Goal: Task Accomplishment & Management: Manage account settings

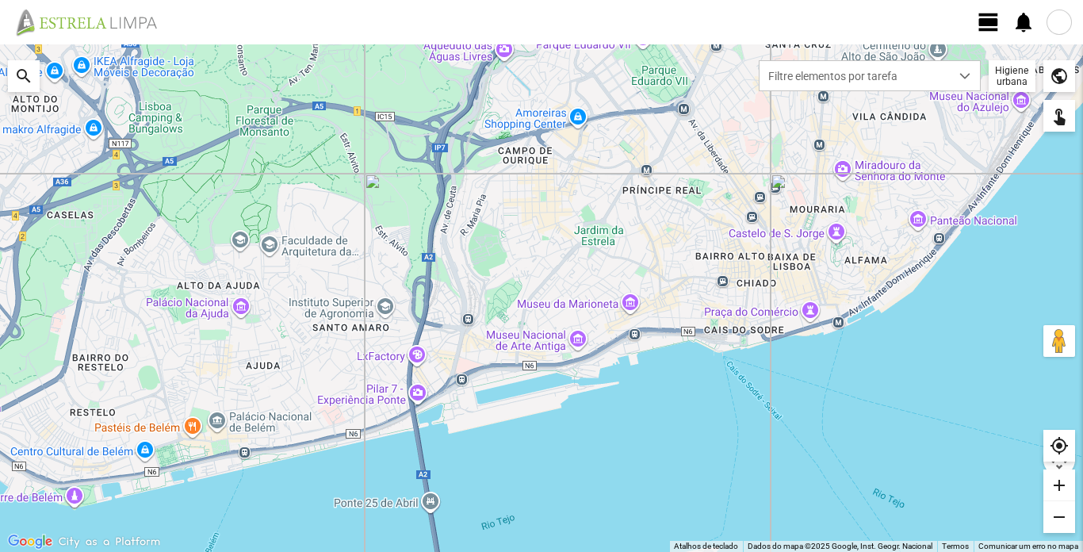
click at [1057, 24] on div at bounding box center [1058, 22] width 25 height 25
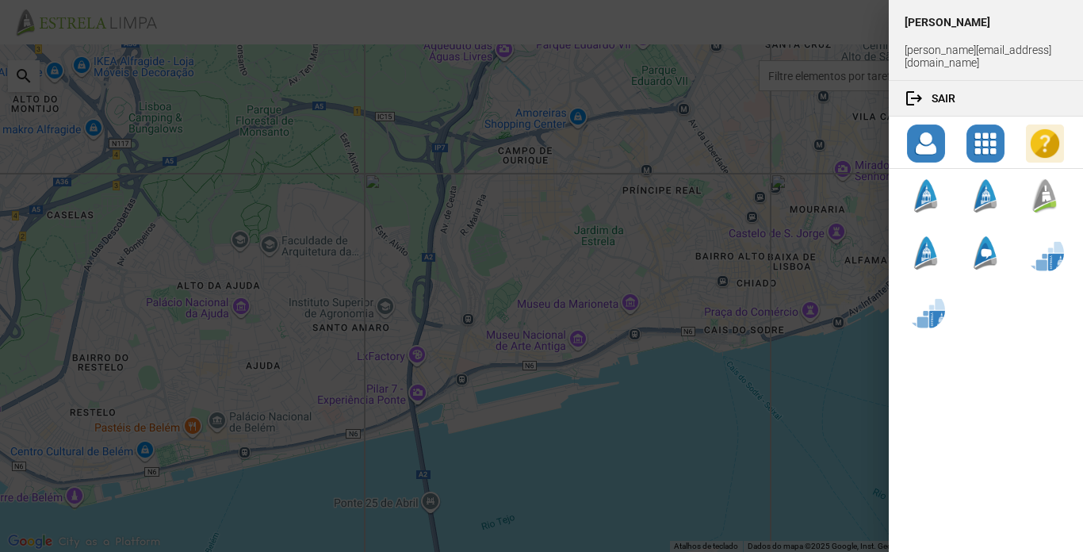
click at [725, 101] on div at bounding box center [541, 276] width 1083 height 552
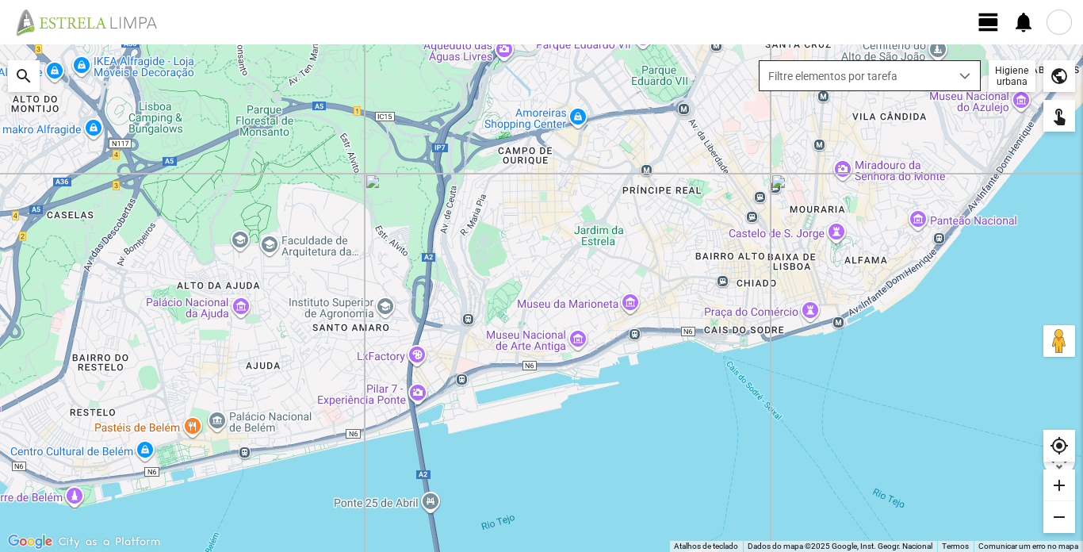
click at [960, 82] on div "dropdown trigger" at bounding box center [964, 75] width 31 height 29
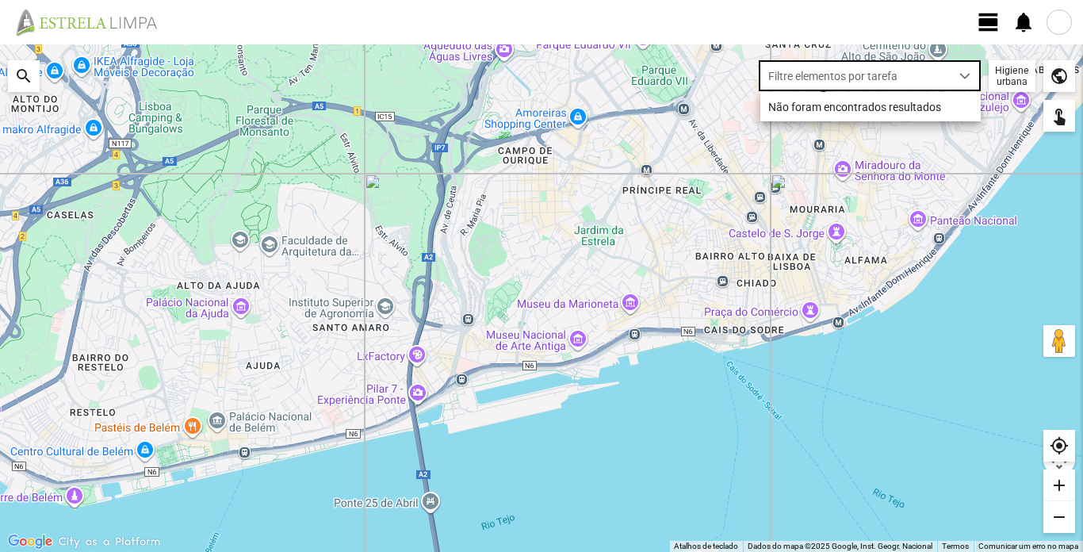
click at [1014, 77] on div "Higiene urbana" at bounding box center [1011, 76] width 47 height 32
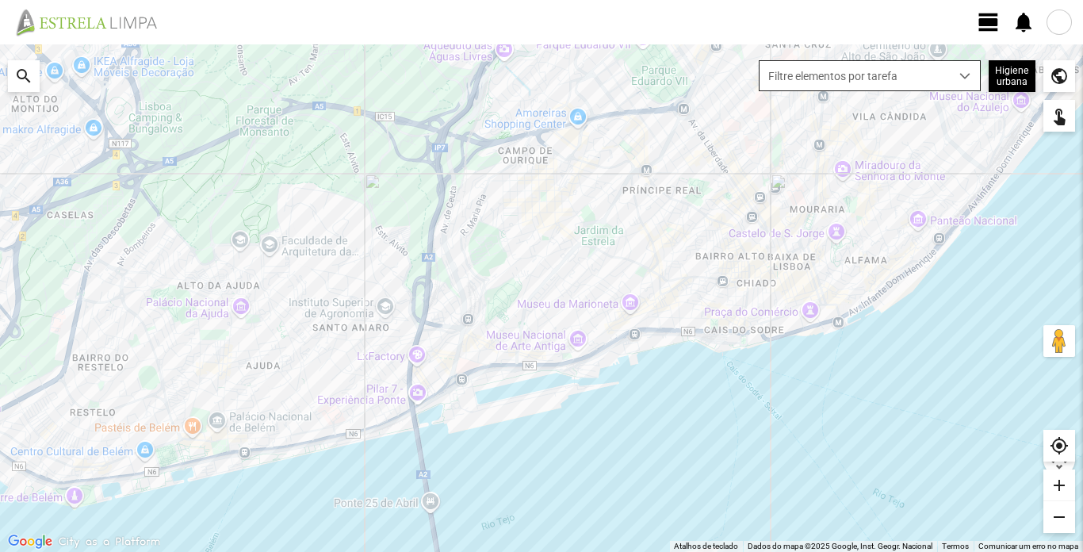
click at [964, 74] on span "dropdown trigger" at bounding box center [964, 76] width 11 height 11
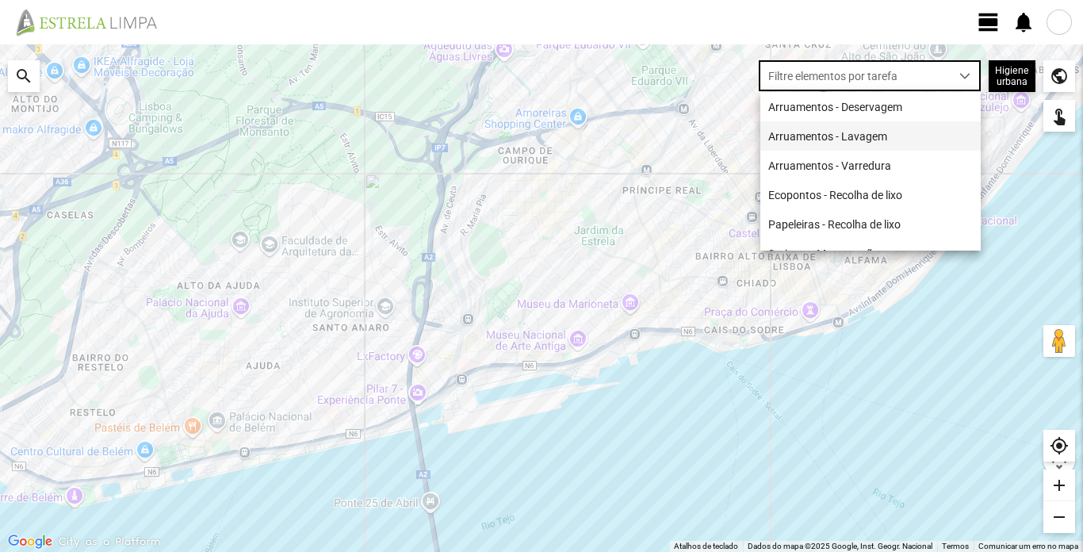
click at [886, 142] on li "Arruamentos - Lavagem" at bounding box center [870, 135] width 220 height 29
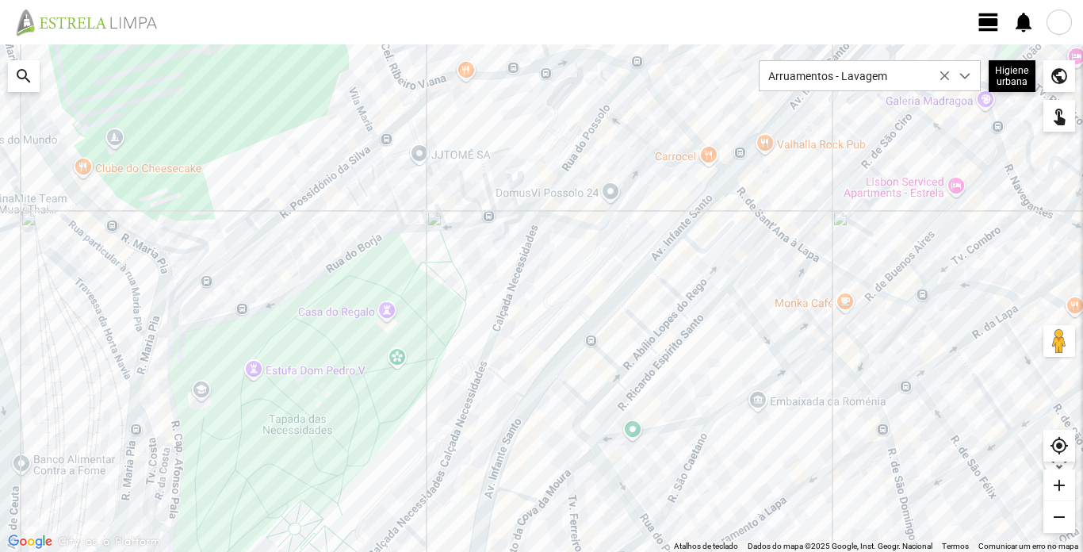
drag, startPoint x: 845, startPoint y: 272, endPoint x: 774, endPoint y: 288, distance: 72.5
click at [774, 288] on div at bounding box center [541, 297] width 1083 height 507
click at [824, 204] on div at bounding box center [541, 297] width 1083 height 507
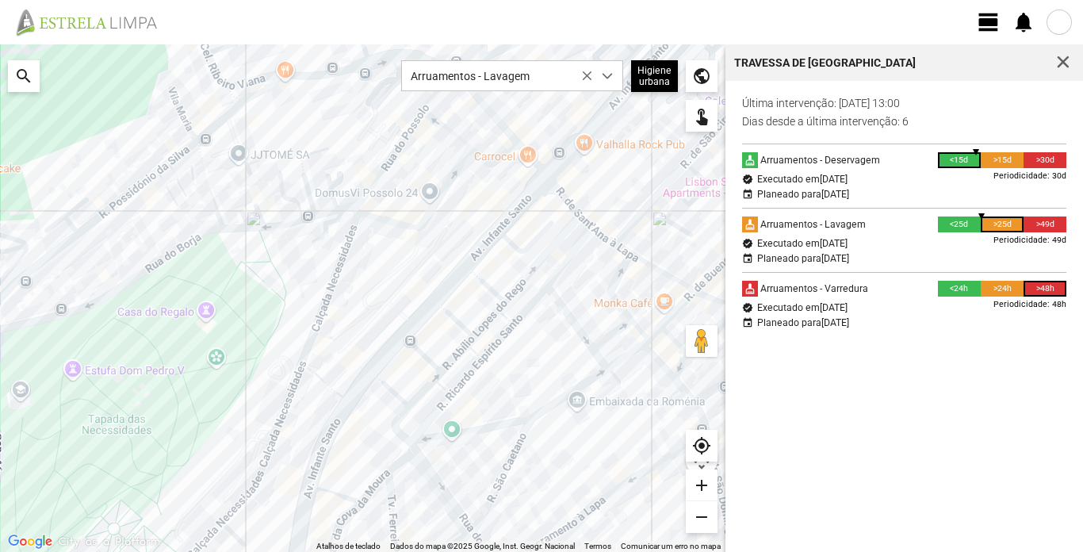
click at [656, 271] on div at bounding box center [362, 297] width 725 height 507
click at [615, 277] on div at bounding box center [362, 297] width 725 height 507
click at [613, 333] on div at bounding box center [362, 297] width 725 height 507
click at [590, 334] on div at bounding box center [362, 297] width 725 height 507
click at [584, 332] on div at bounding box center [362, 297] width 725 height 507
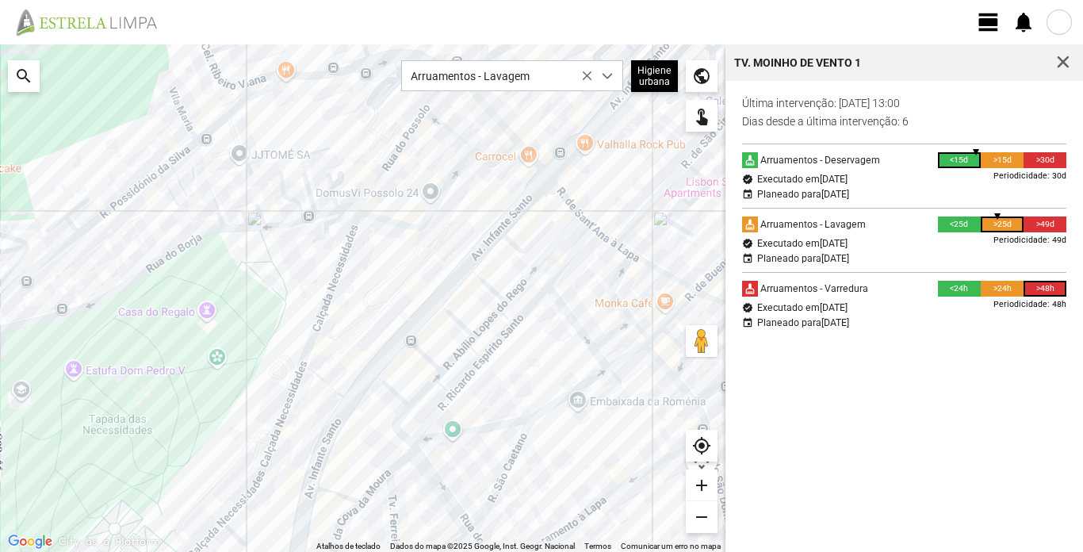
click at [569, 259] on div at bounding box center [362, 297] width 725 height 507
click at [566, 262] on div at bounding box center [362, 297] width 725 height 507
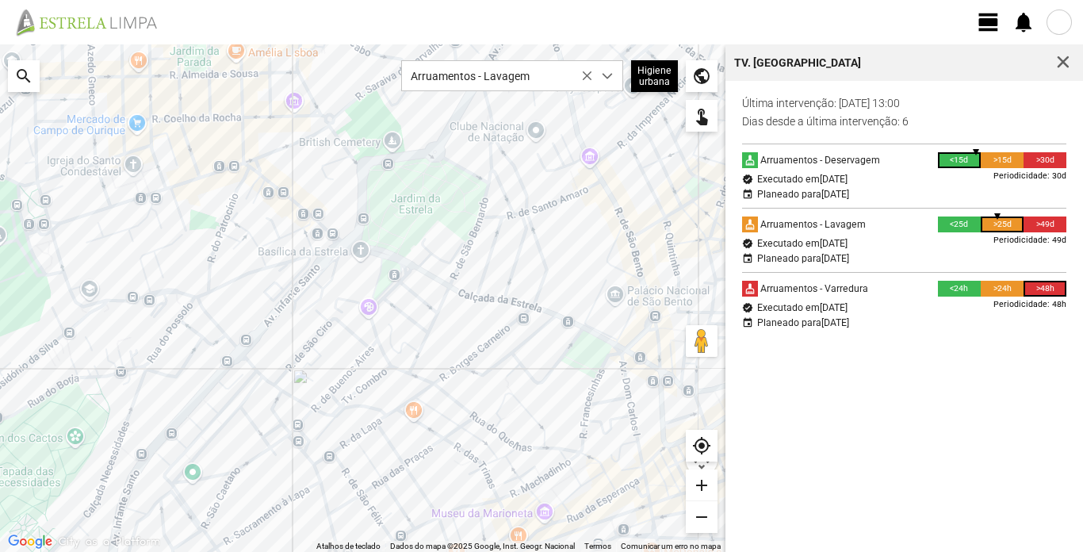
drag, startPoint x: 657, startPoint y: 237, endPoint x: 327, endPoint y: 371, distance: 356.6
click at [327, 371] on div at bounding box center [362, 297] width 725 height 507
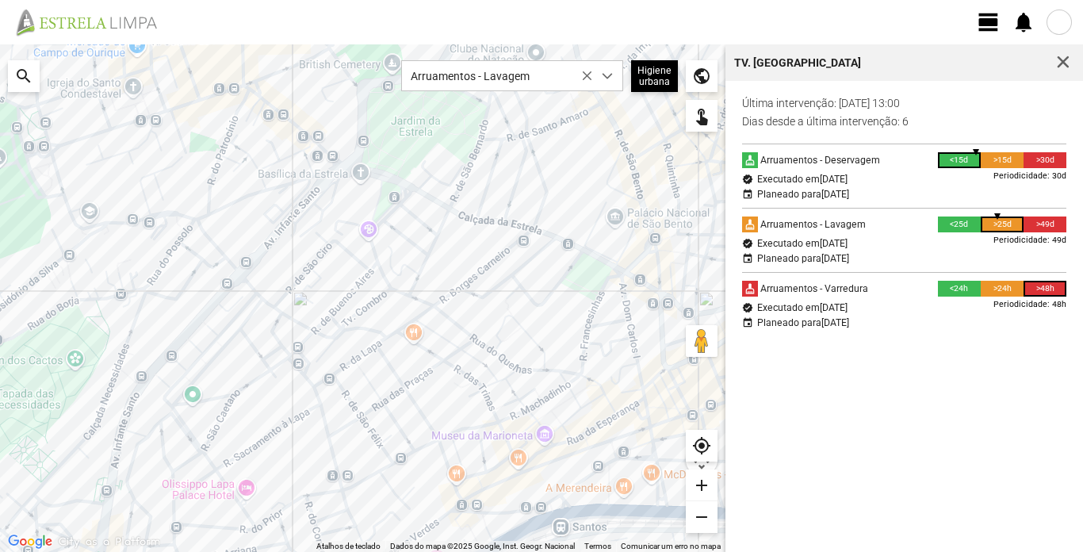
drag, startPoint x: 463, startPoint y: 323, endPoint x: 462, endPoint y: 243, distance: 79.3
click at [462, 243] on div at bounding box center [362, 297] width 725 height 507
click at [248, 314] on div at bounding box center [362, 297] width 725 height 507
click at [176, 214] on div at bounding box center [362, 297] width 725 height 507
click at [304, 273] on div at bounding box center [362, 297] width 725 height 507
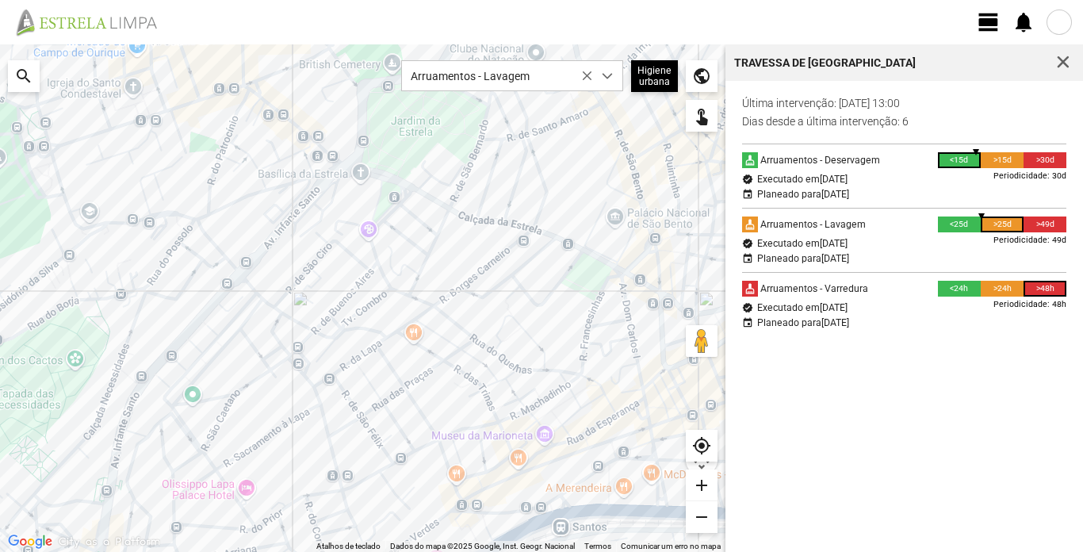
click at [461, 327] on div at bounding box center [362, 297] width 725 height 507
click at [256, 346] on div at bounding box center [362, 297] width 725 height 507
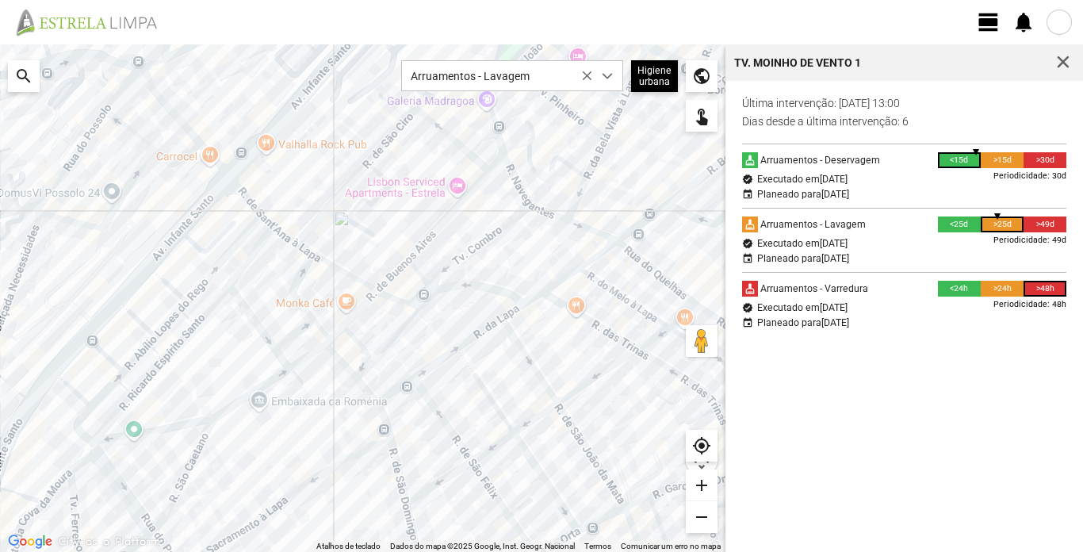
click at [301, 329] on div at bounding box center [362, 297] width 725 height 507
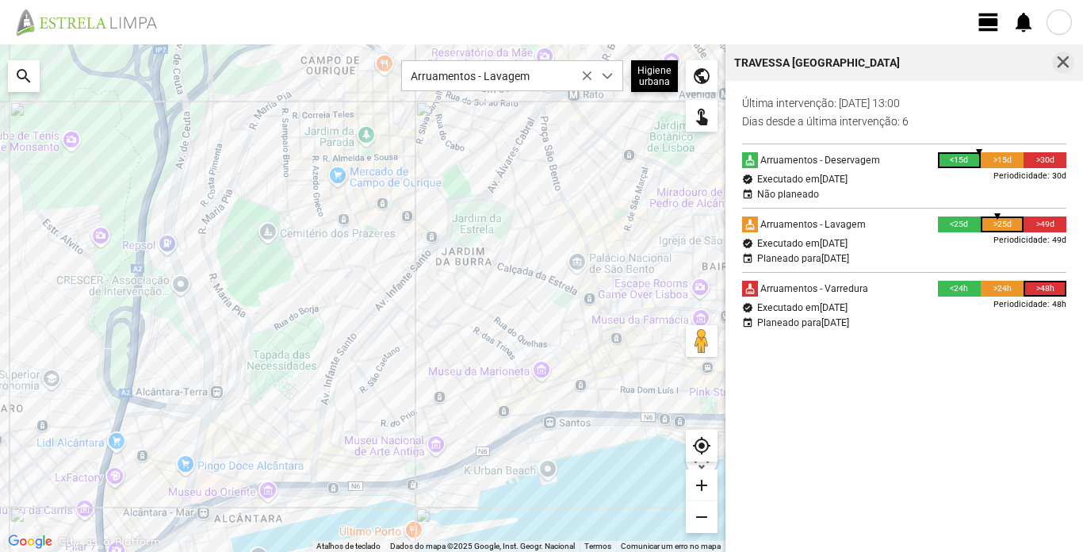
click at [1064, 63] on span "button" at bounding box center [1063, 62] width 14 height 14
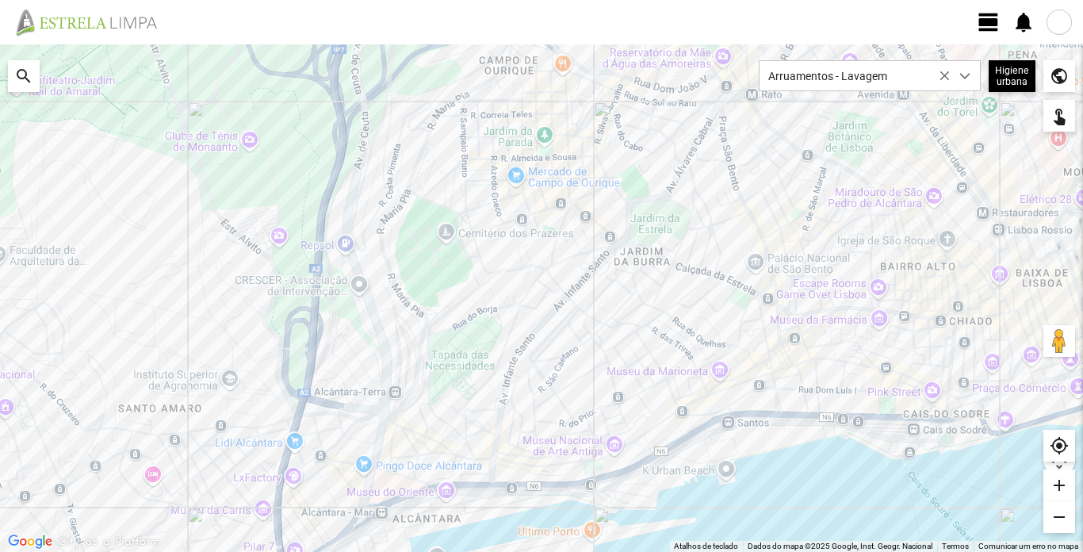
click at [988, 15] on span "view_day" at bounding box center [988, 22] width 24 height 24
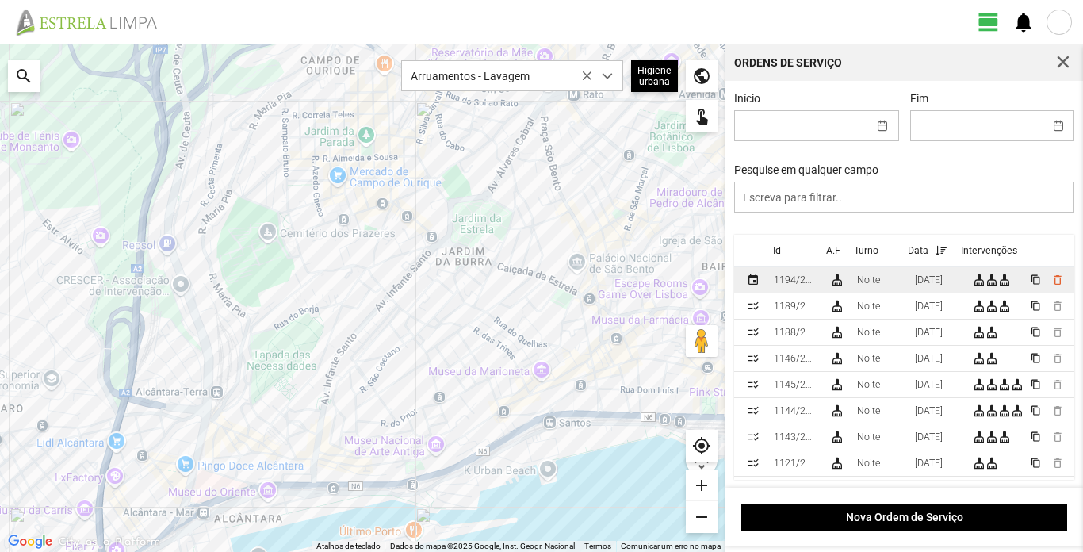
click at [770, 284] on td "1194/2025" at bounding box center [794, 280] width 55 height 26
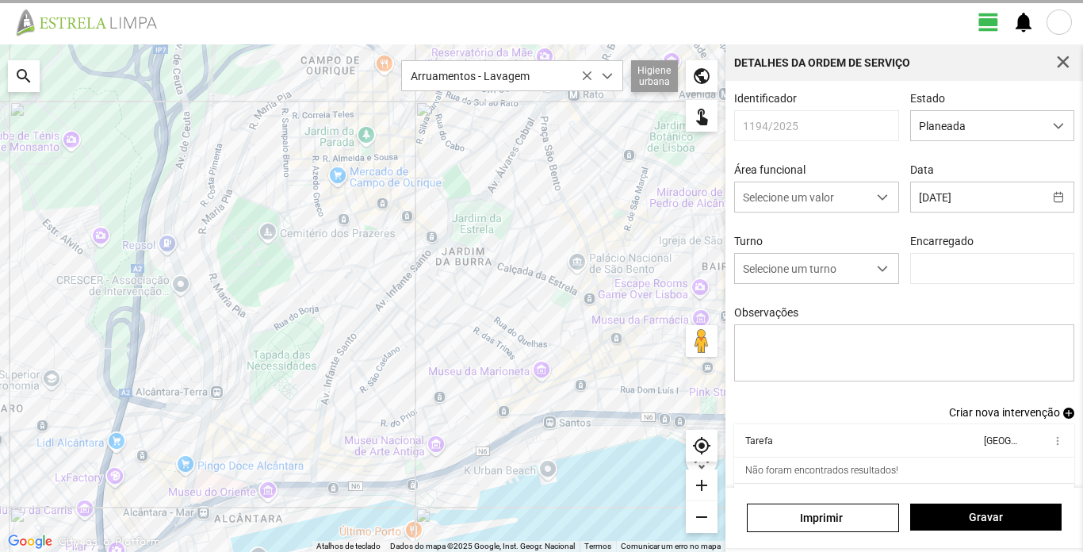
type input "[PERSON_NAME]"
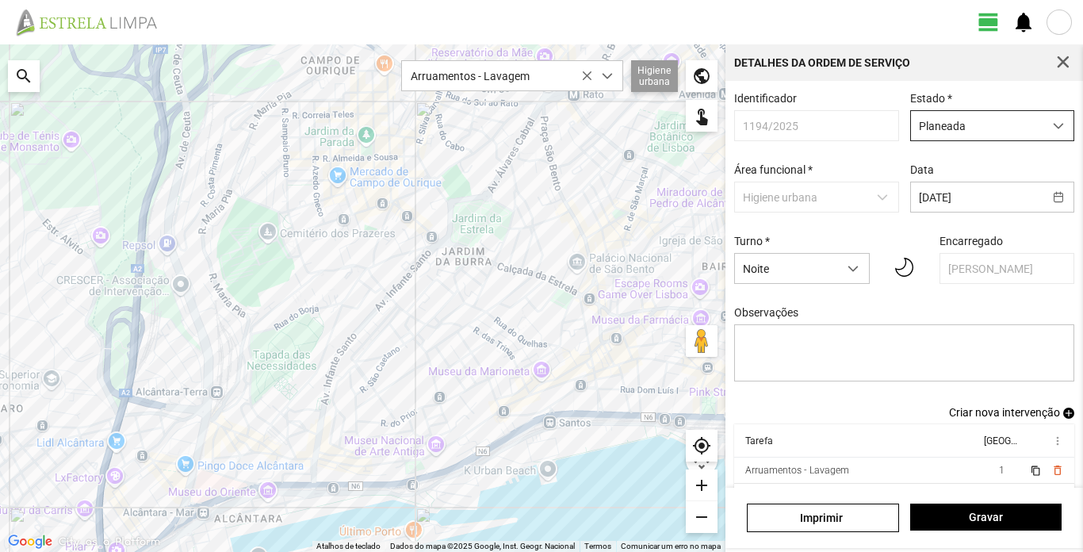
click at [1052, 130] on span "dropdown trigger" at bounding box center [1057, 125] width 11 height 11
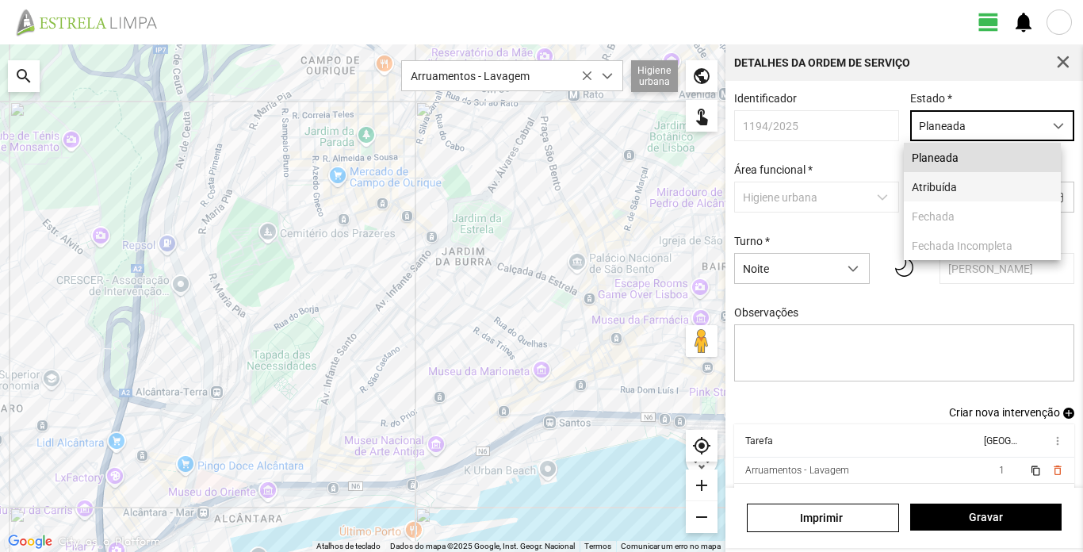
click at [965, 189] on li "Atribuída" at bounding box center [981, 186] width 157 height 29
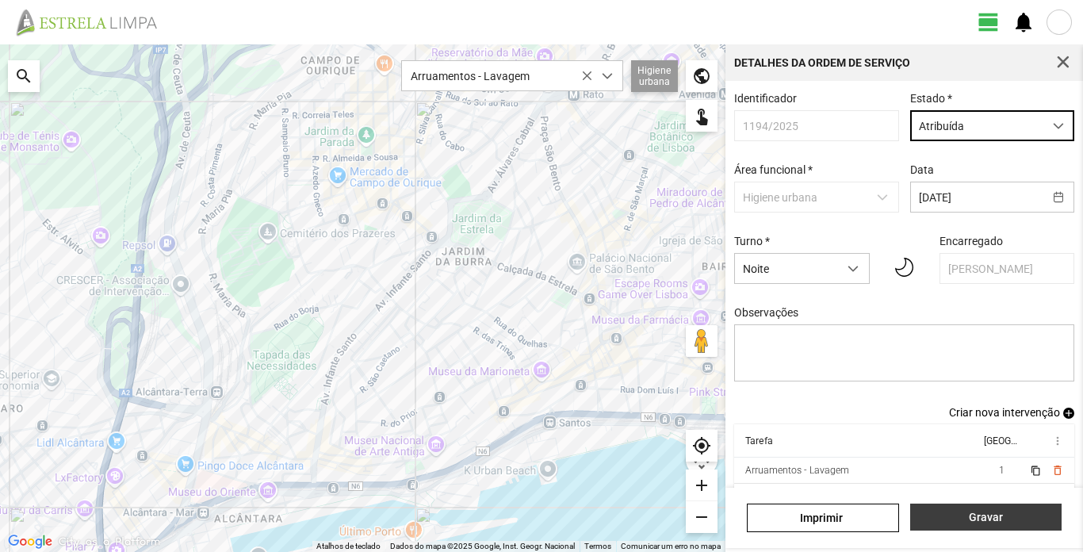
click at [1010, 521] on span "Gravar" at bounding box center [985, 516] width 135 height 13
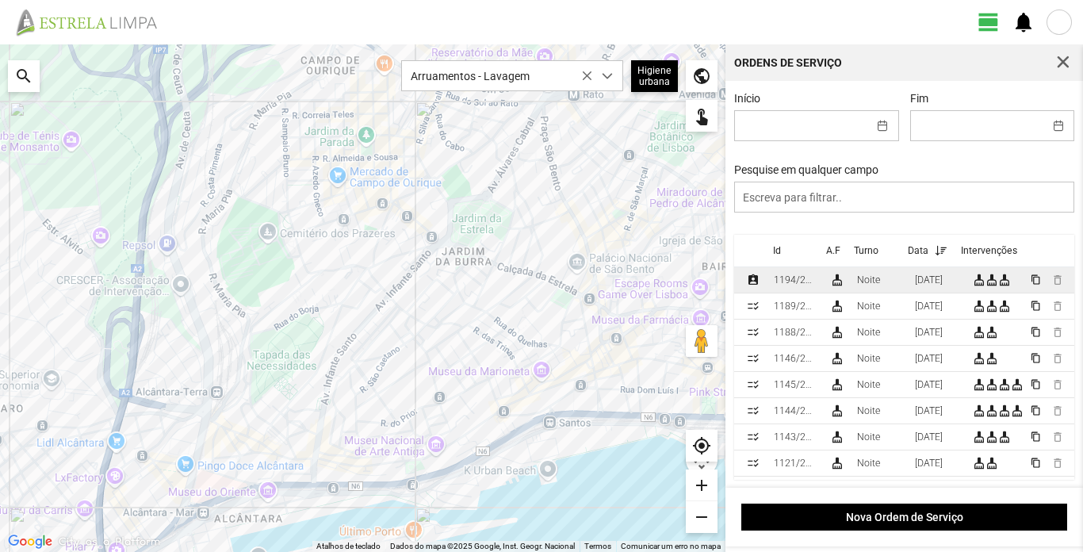
click at [799, 285] on div "1194/2025" at bounding box center [794, 279] width 43 height 11
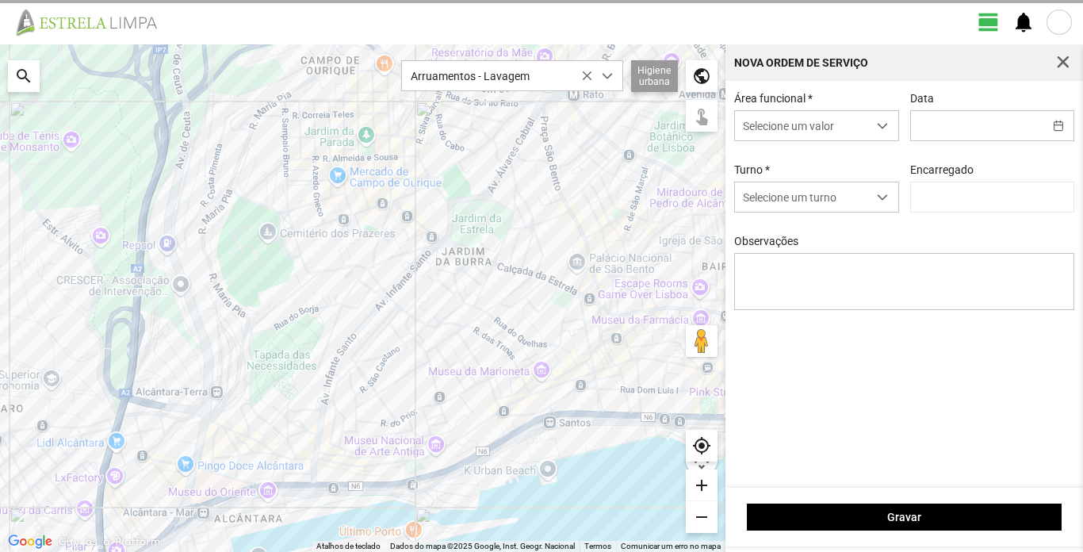
type input "[DATE]"
type input "[PERSON_NAME]"
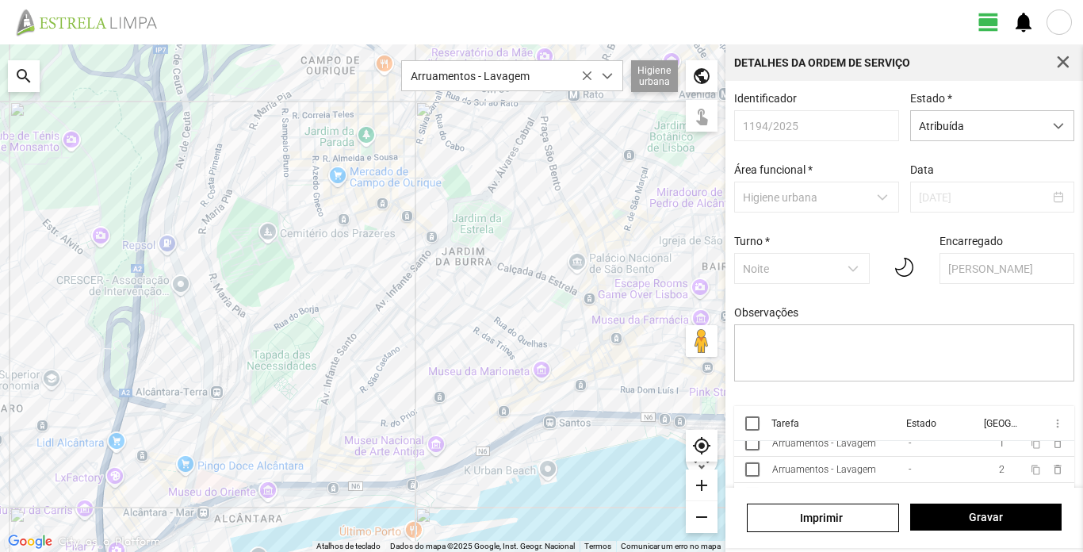
scroll to position [36, 0]
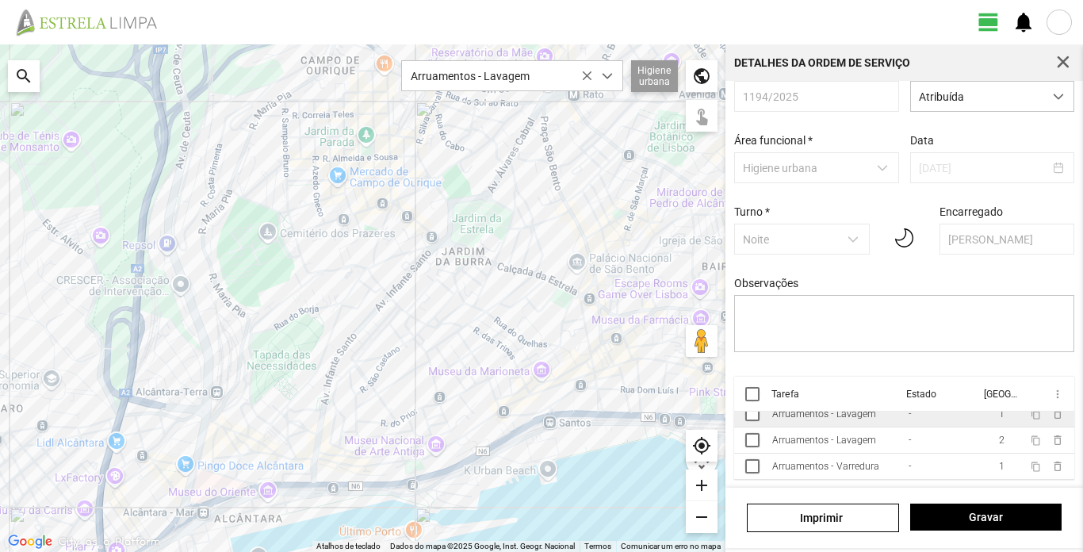
click at [792, 415] on div "Arruamentos - Lavagem" at bounding box center [824, 413] width 104 height 11
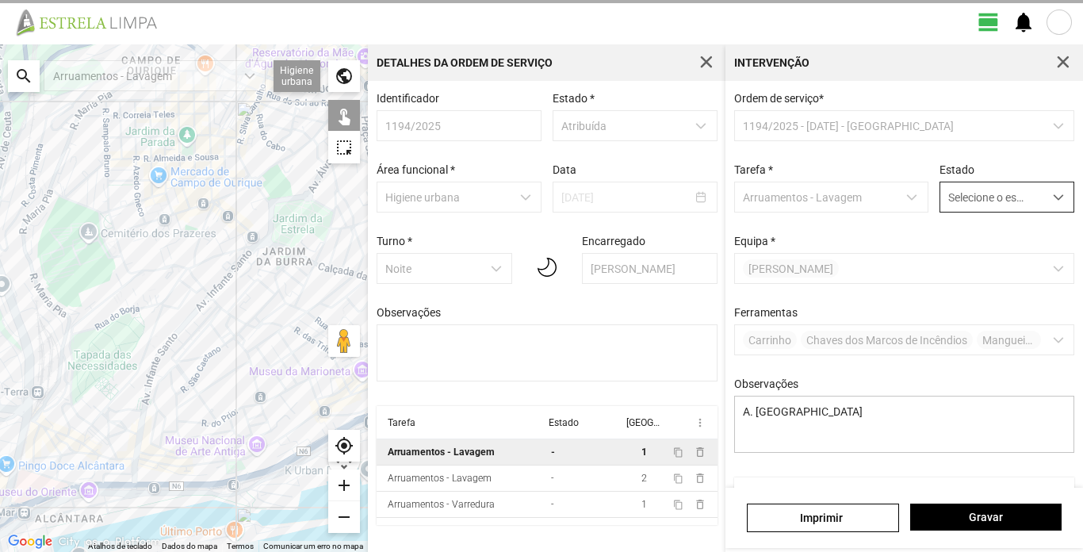
click at [1052, 197] on span "dropdown trigger" at bounding box center [1057, 197] width 11 height 11
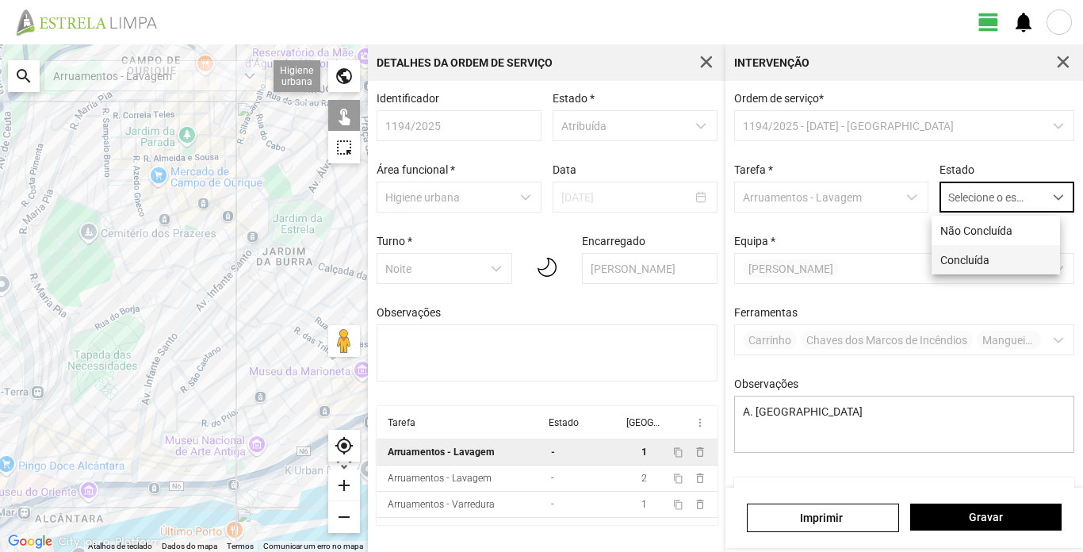
click at [969, 260] on li "Concluída" at bounding box center [995, 259] width 128 height 29
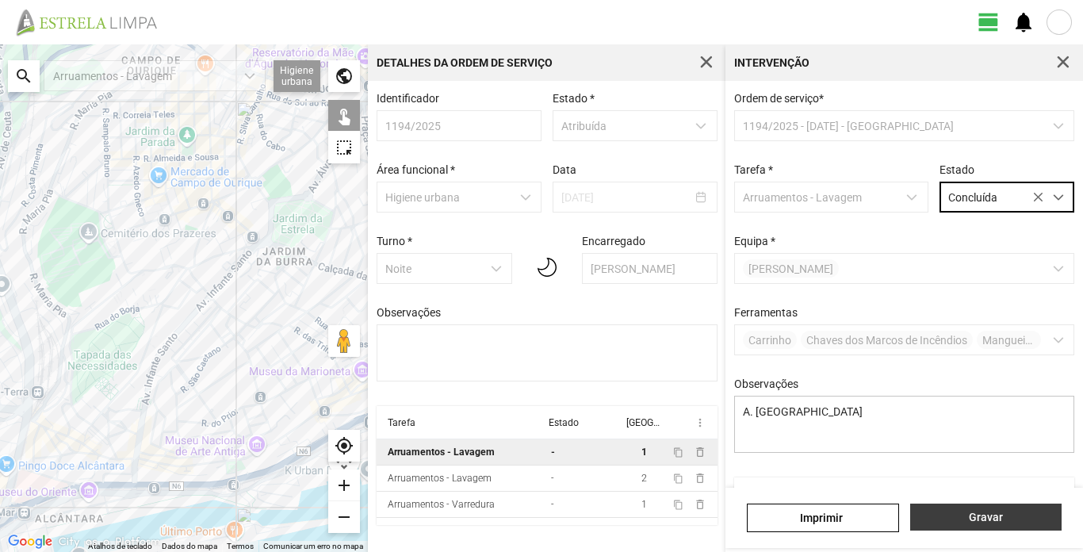
click at [1009, 517] on span "Gravar" at bounding box center [985, 516] width 135 height 13
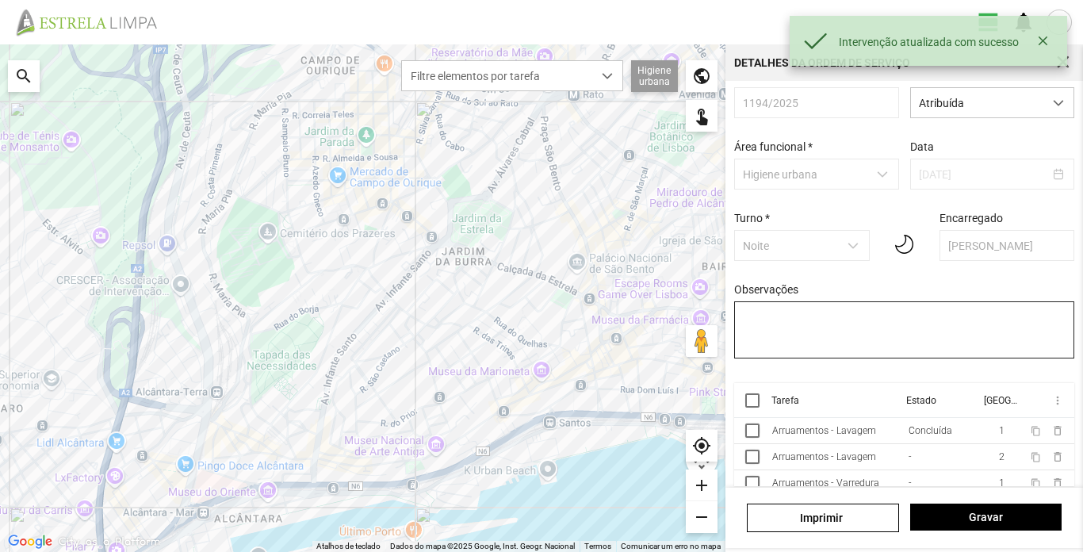
scroll to position [36, 0]
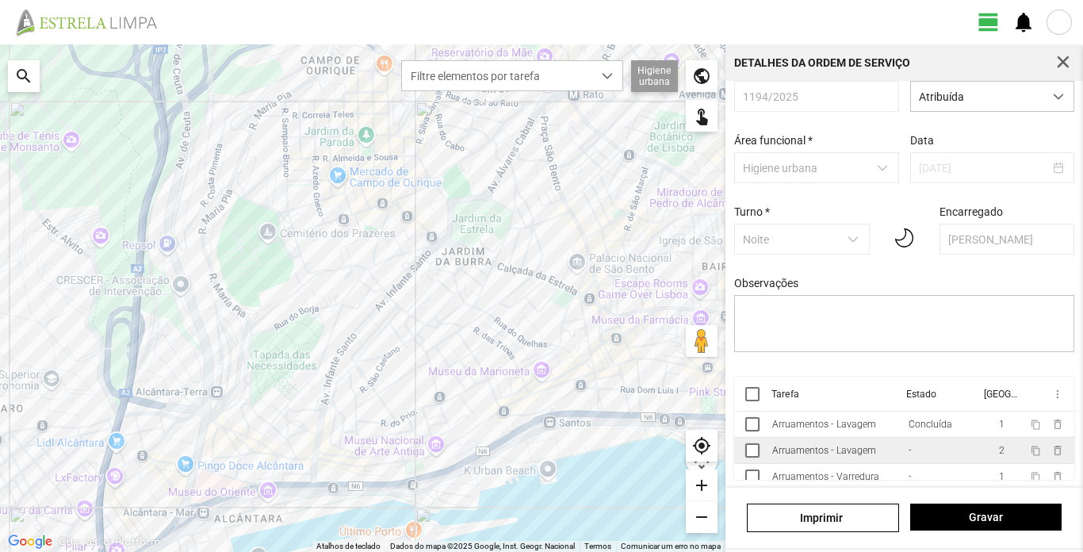
click at [835, 453] on div "Arruamentos - Lavagem" at bounding box center [824, 450] width 104 height 11
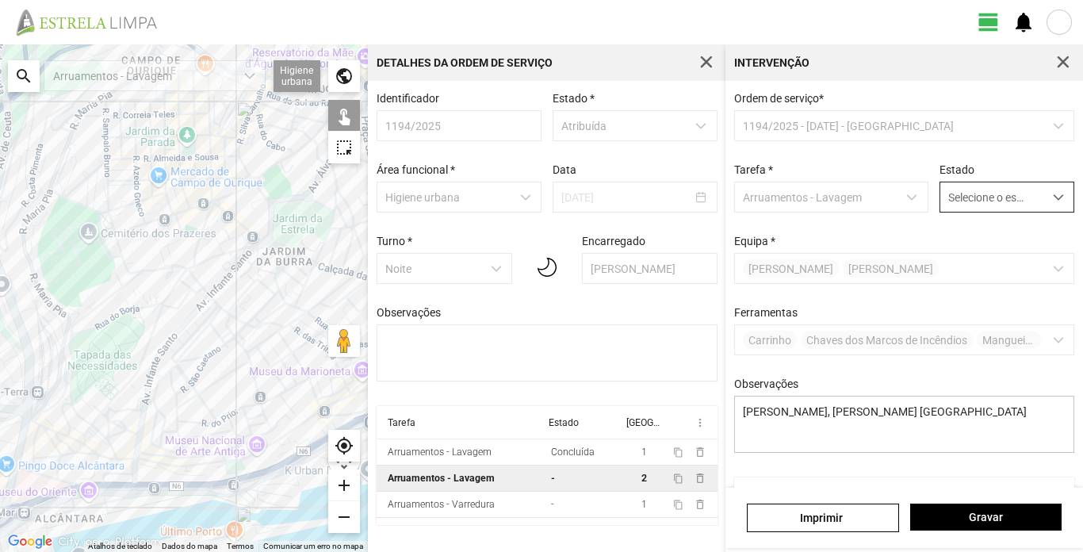
click at [1052, 203] on span "dropdown trigger" at bounding box center [1057, 197] width 11 height 11
click at [976, 261] on li "Concluída" at bounding box center [995, 259] width 128 height 29
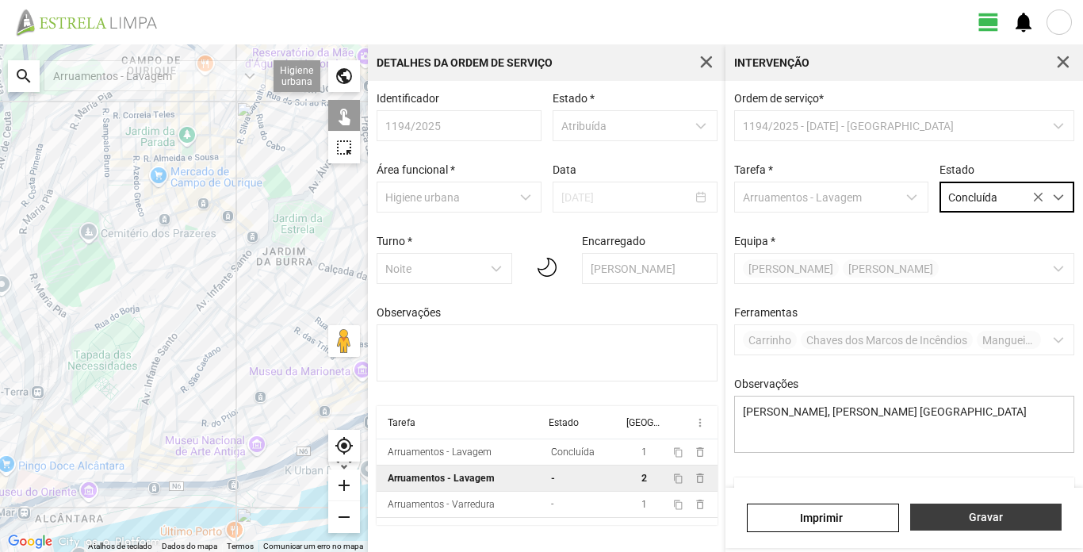
click at [1017, 516] on span "Gravar" at bounding box center [985, 516] width 135 height 13
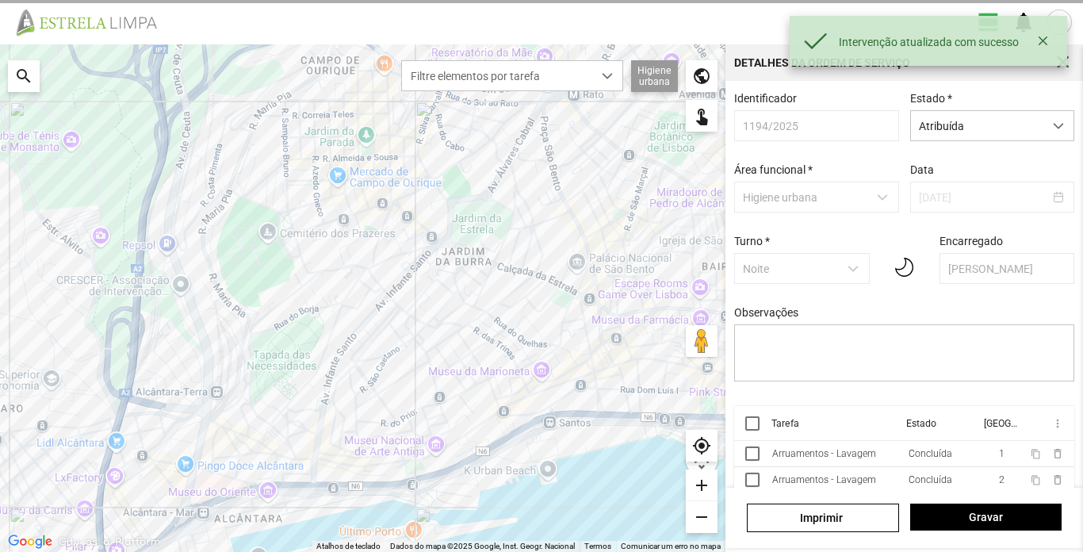
scroll to position [36, 0]
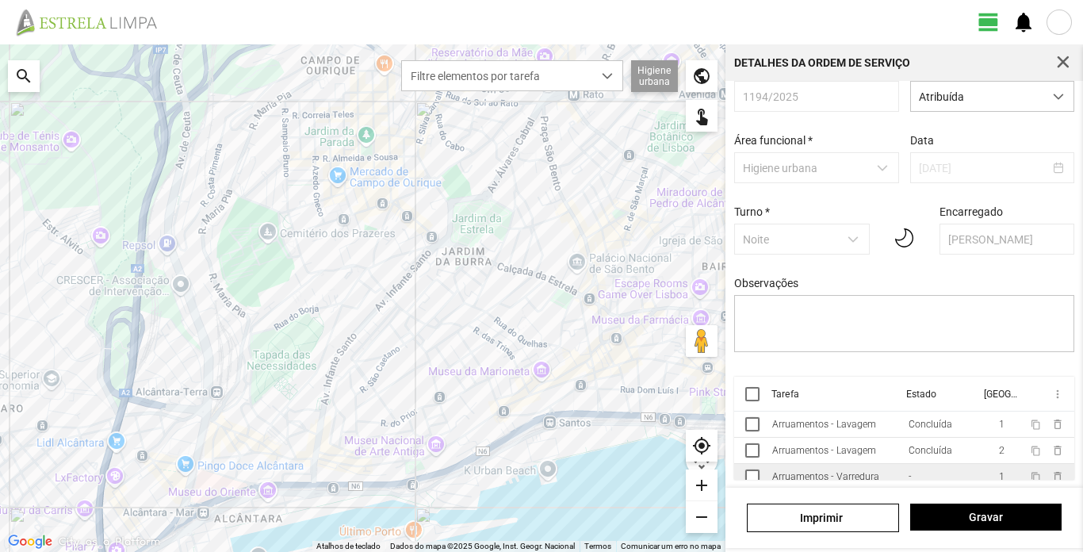
click at [854, 473] on div "Arruamentos - Varredura" at bounding box center [825, 476] width 107 height 11
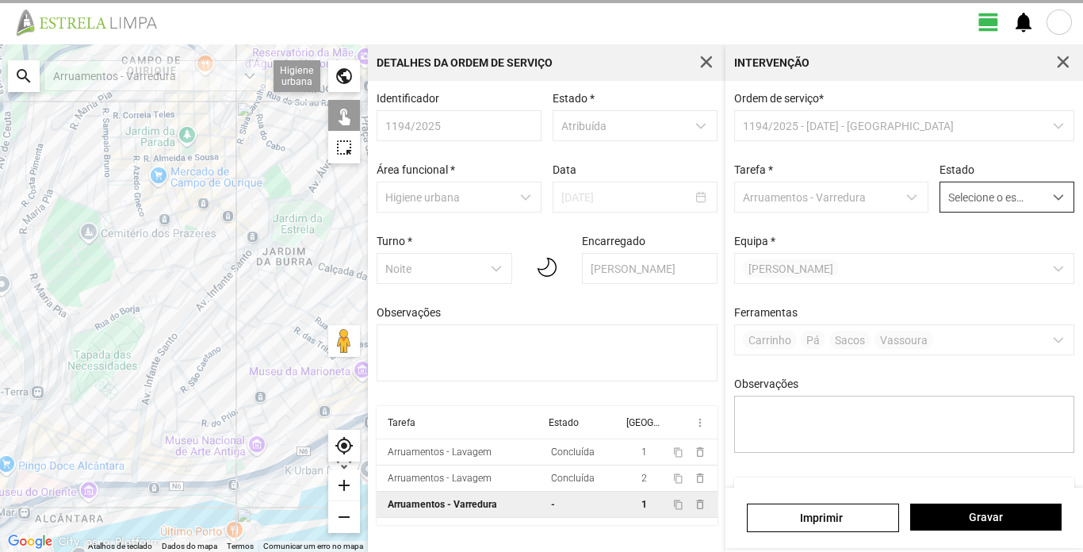
click at [1052, 199] on span "dropdown trigger" at bounding box center [1057, 197] width 11 height 11
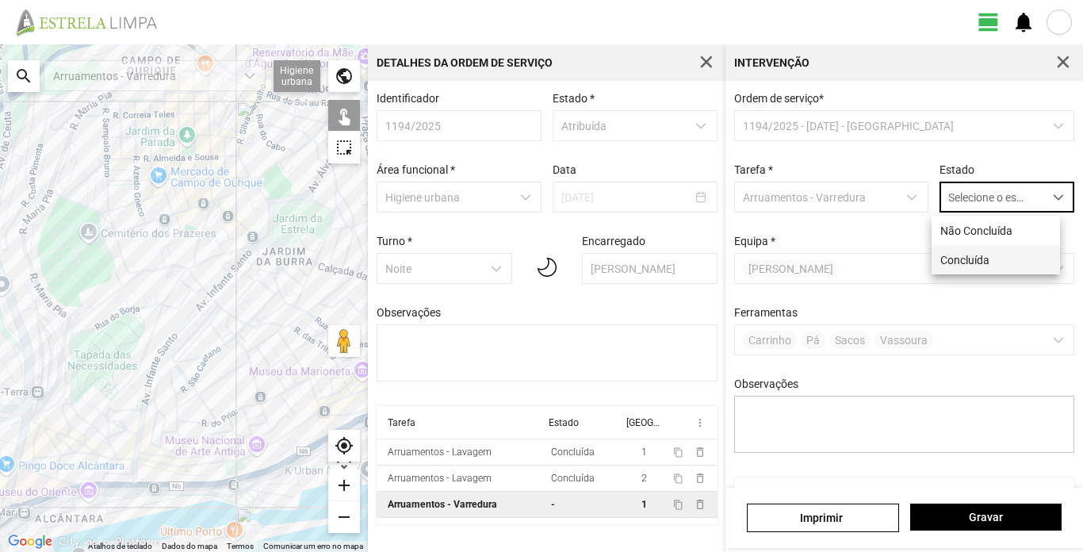
click at [972, 258] on li "Concluída" at bounding box center [995, 259] width 128 height 29
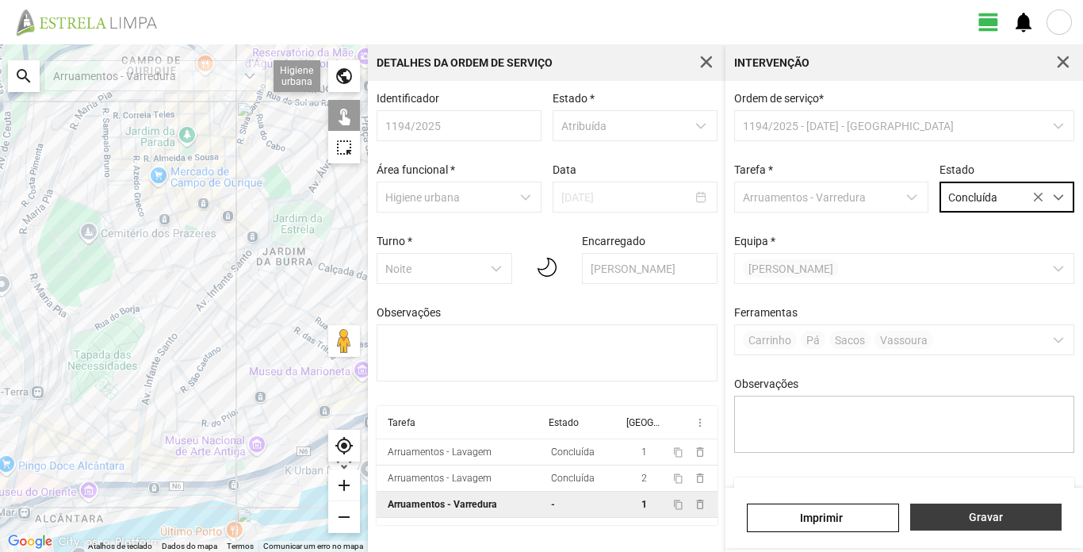
click at [1024, 525] on button "Gravar" at bounding box center [985, 516] width 151 height 27
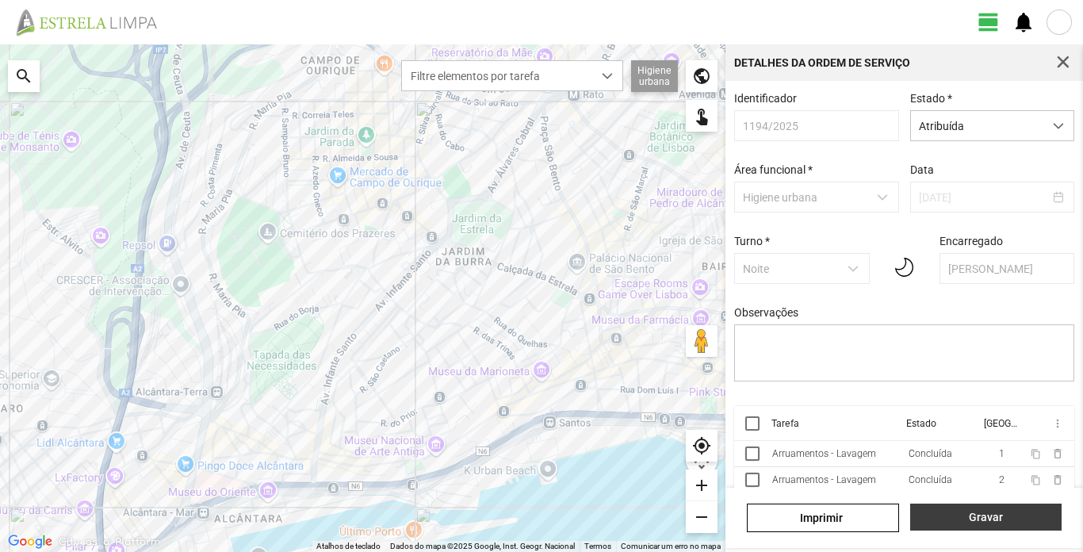
click at [1002, 518] on span "Gravar" at bounding box center [985, 516] width 135 height 13
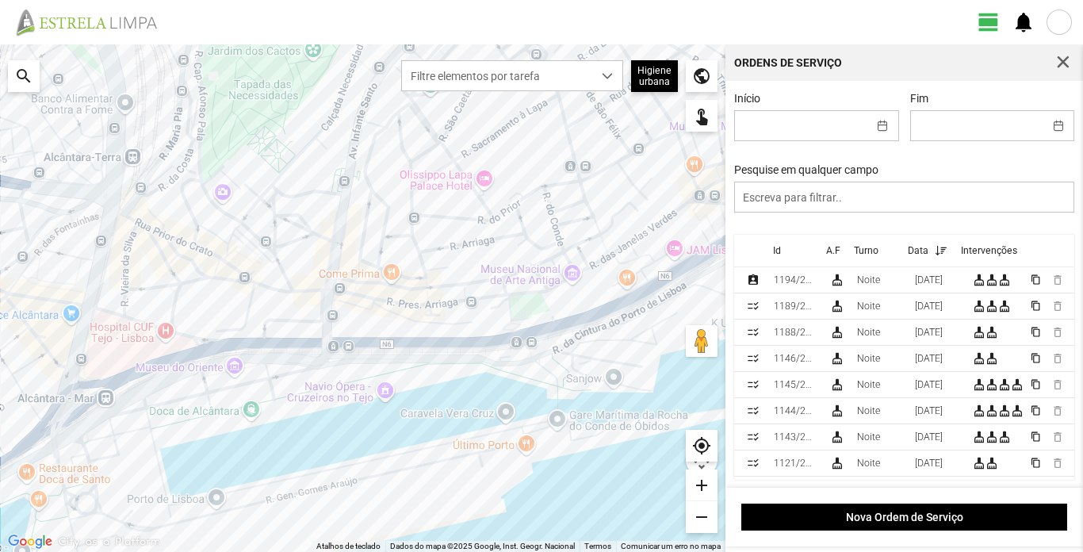
drag, startPoint x: 360, startPoint y: 493, endPoint x: 464, endPoint y: 244, distance: 269.9
click at [464, 244] on div at bounding box center [362, 297] width 725 height 507
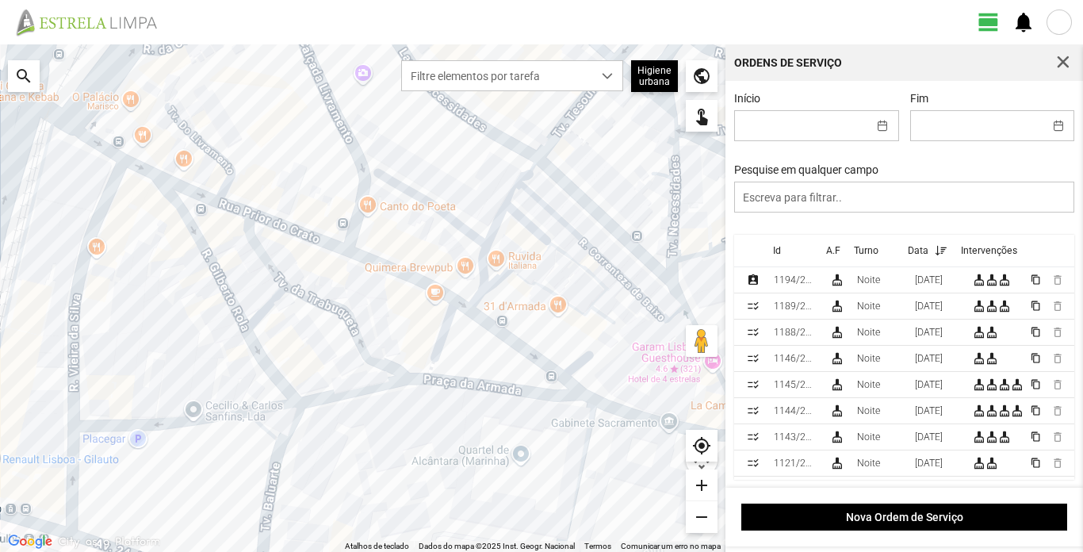
drag, startPoint x: 195, startPoint y: 284, endPoint x: 579, endPoint y: 407, distance: 403.0
click at [579, 407] on div at bounding box center [362, 297] width 725 height 507
click at [1063, 62] on span "button" at bounding box center [1063, 62] width 14 height 14
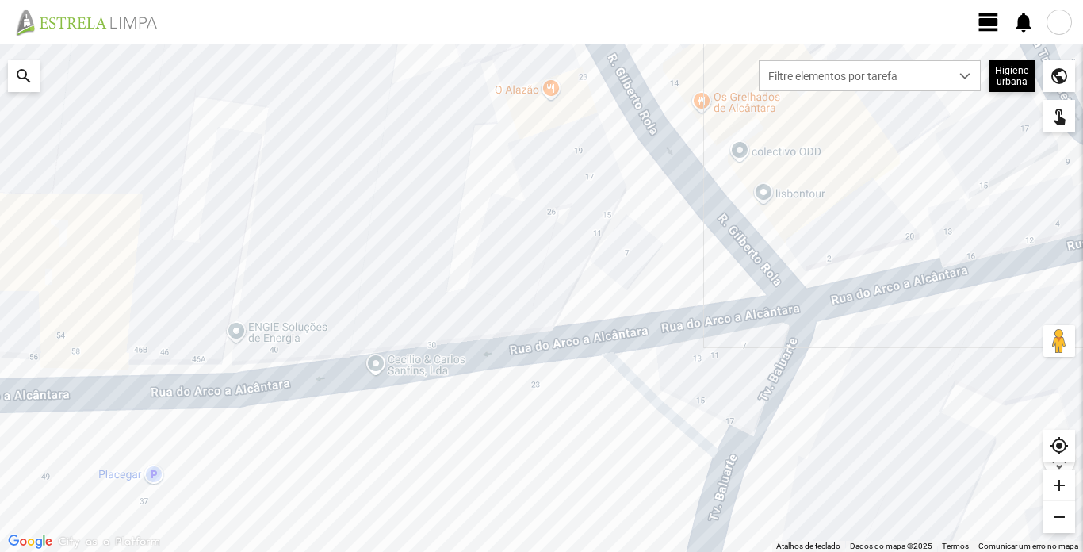
drag, startPoint x: 437, startPoint y: 412, endPoint x: 388, endPoint y: 415, distance: 49.2
click at [388, 415] on div at bounding box center [541, 297] width 1083 height 507
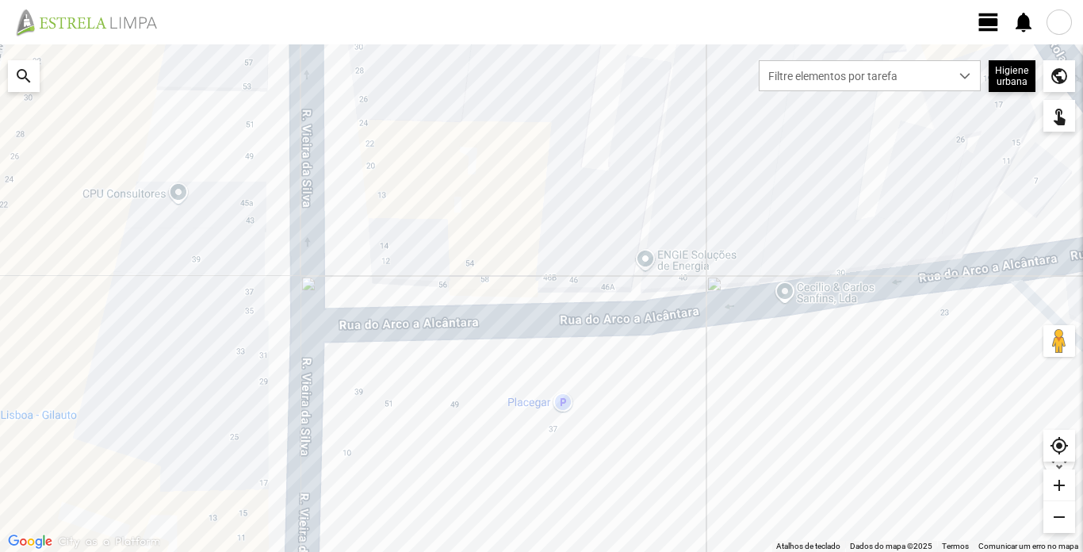
drag, startPoint x: 373, startPoint y: 399, endPoint x: 715, endPoint y: 338, distance: 347.1
click at [715, 338] on div at bounding box center [541, 297] width 1083 height 507
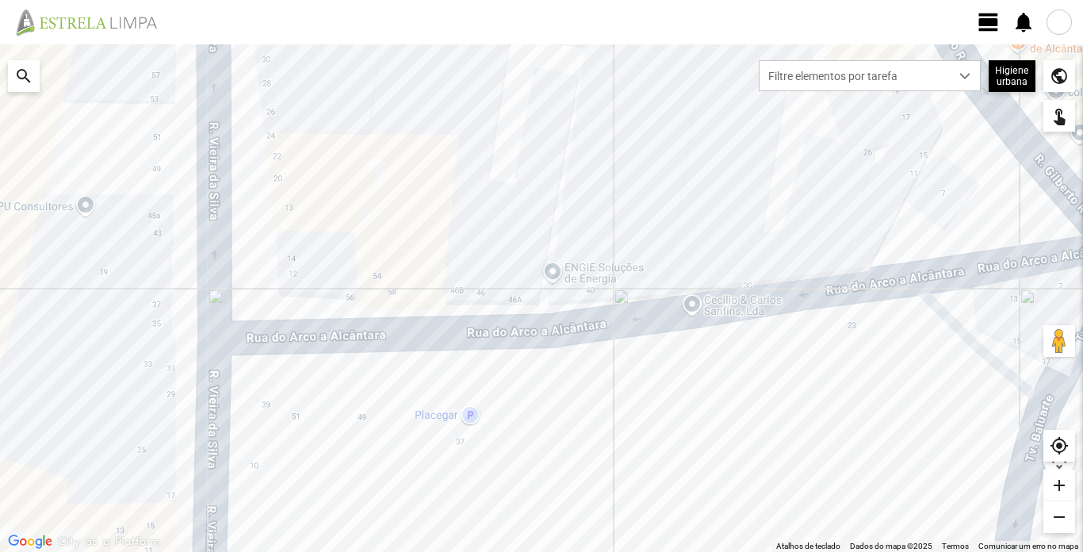
click at [747, 307] on div at bounding box center [541, 297] width 1083 height 507
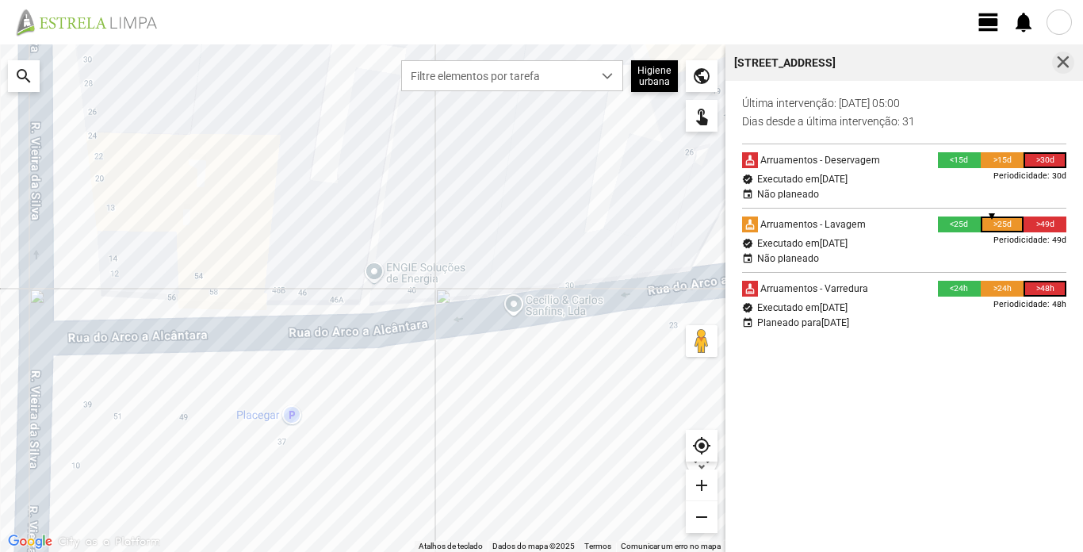
click at [1064, 61] on span "button" at bounding box center [1063, 62] width 14 height 14
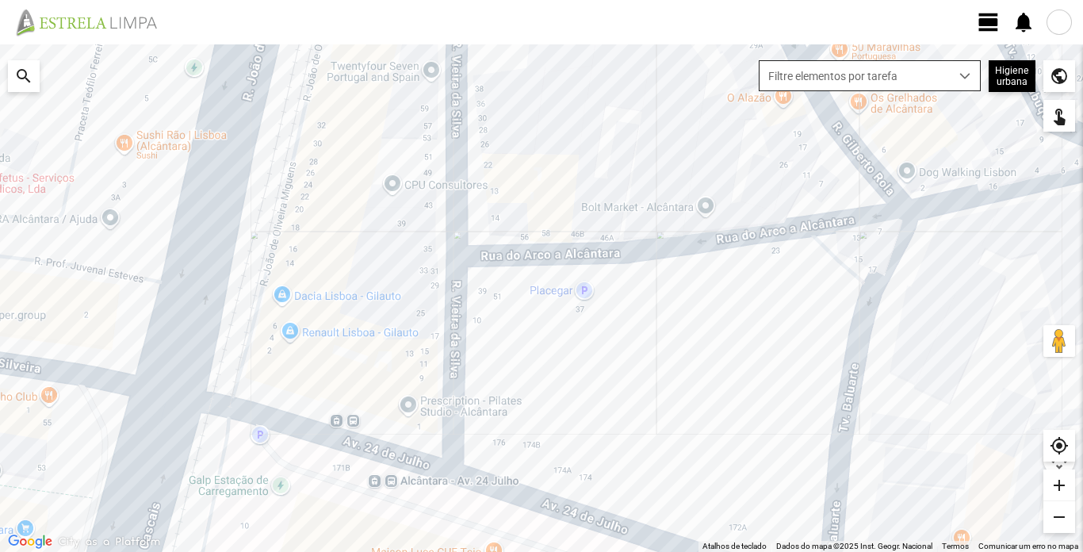
click at [968, 78] on span "dropdown trigger" at bounding box center [964, 76] width 11 height 11
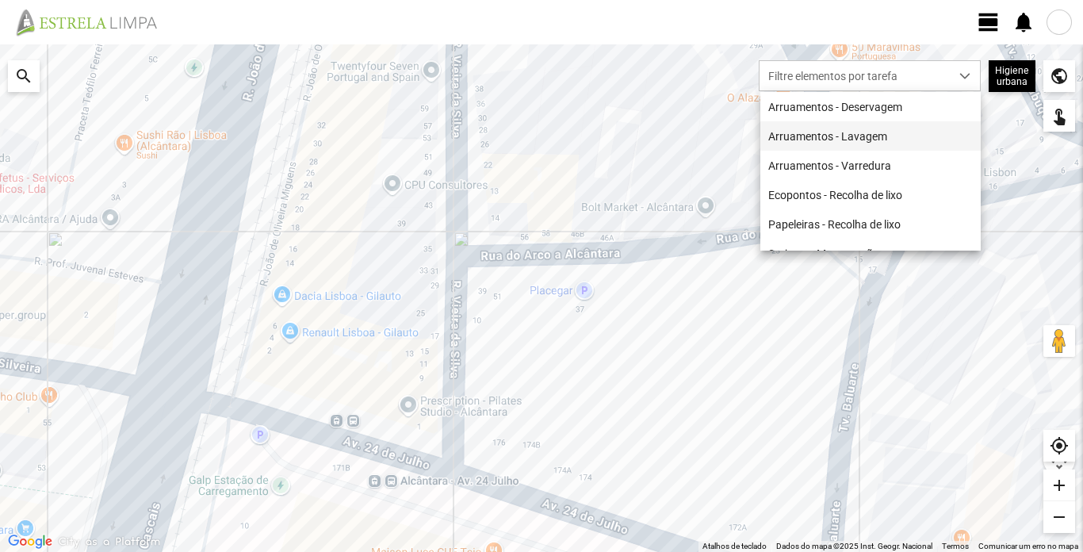
click at [881, 142] on li "Arruamentos - Lavagem" at bounding box center [870, 135] width 220 height 29
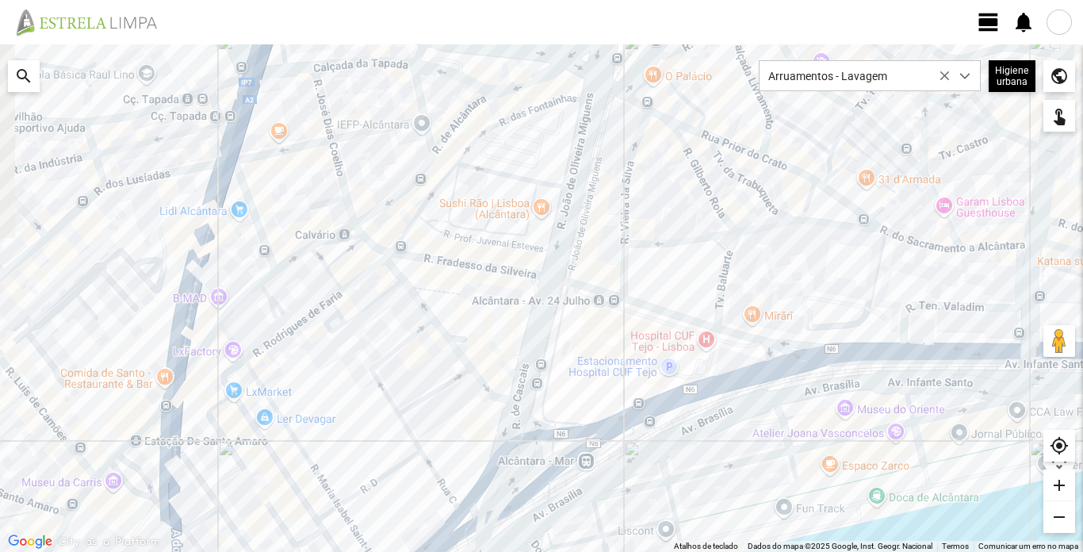
drag, startPoint x: 608, startPoint y: 229, endPoint x: 655, endPoint y: 253, distance: 53.2
click at [650, 280] on div at bounding box center [541, 297] width 1083 height 507
click at [681, 241] on div at bounding box center [541, 297] width 1083 height 507
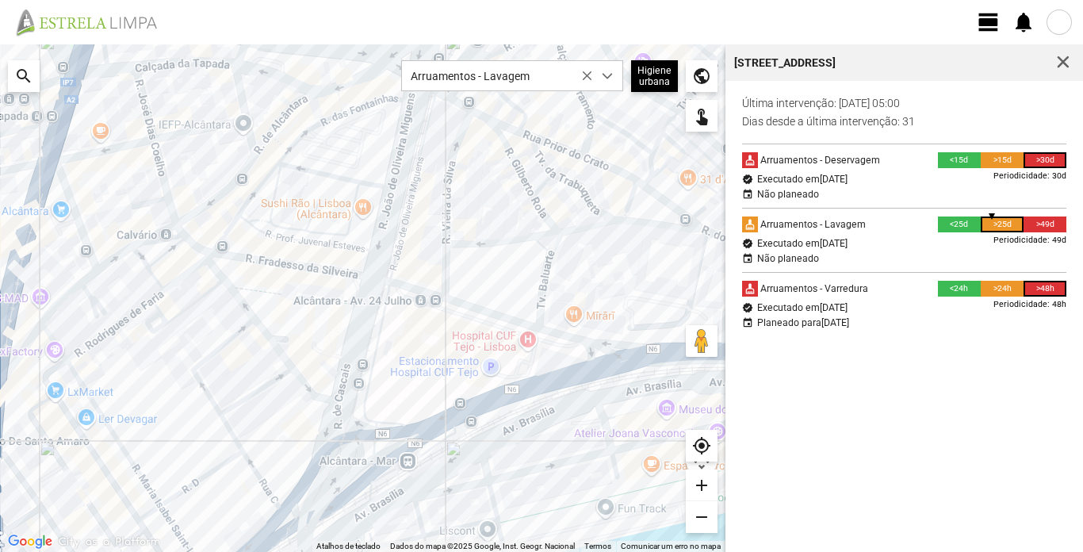
click at [548, 226] on div at bounding box center [362, 297] width 725 height 507
click at [548, 220] on div at bounding box center [362, 297] width 725 height 507
click at [445, 233] on div at bounding box center [362, 297] width 725 height 507
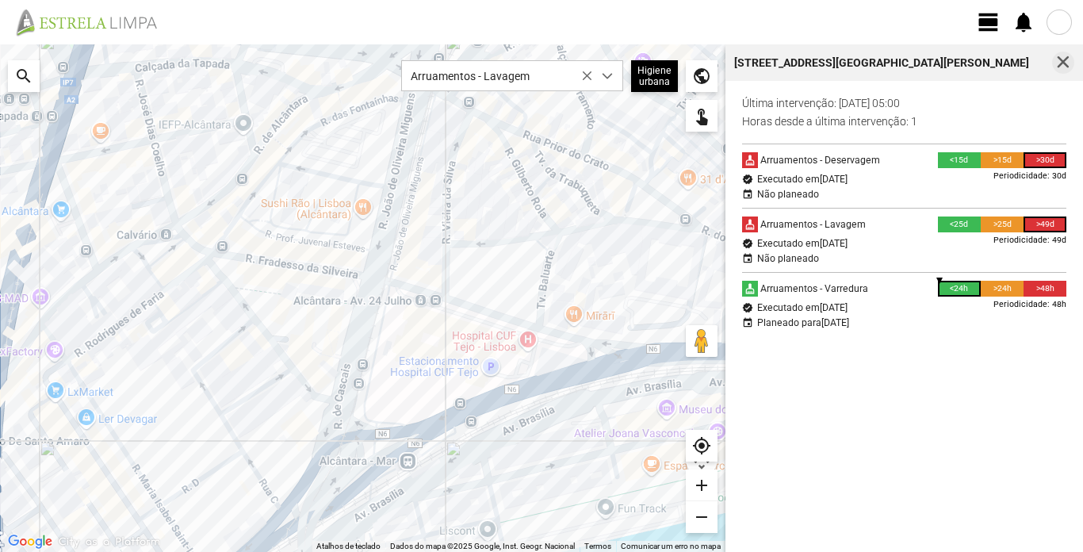
click at [1068, 64] on span "button" at bounding box center [1063, 62] width 14 height 14
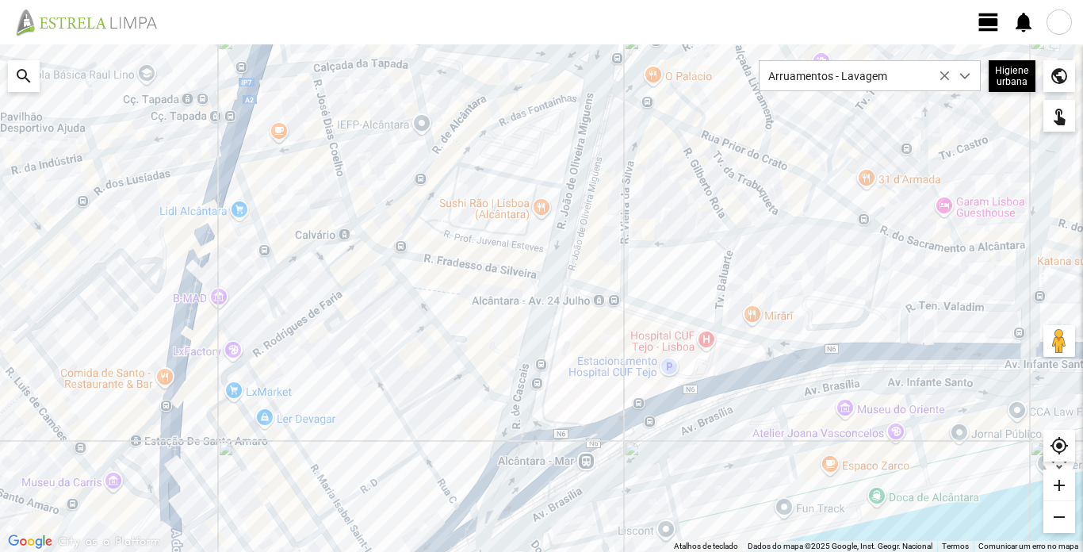
click at [987, 22] on span "view_day" at bounding box center [988, 22] width 24 height 24
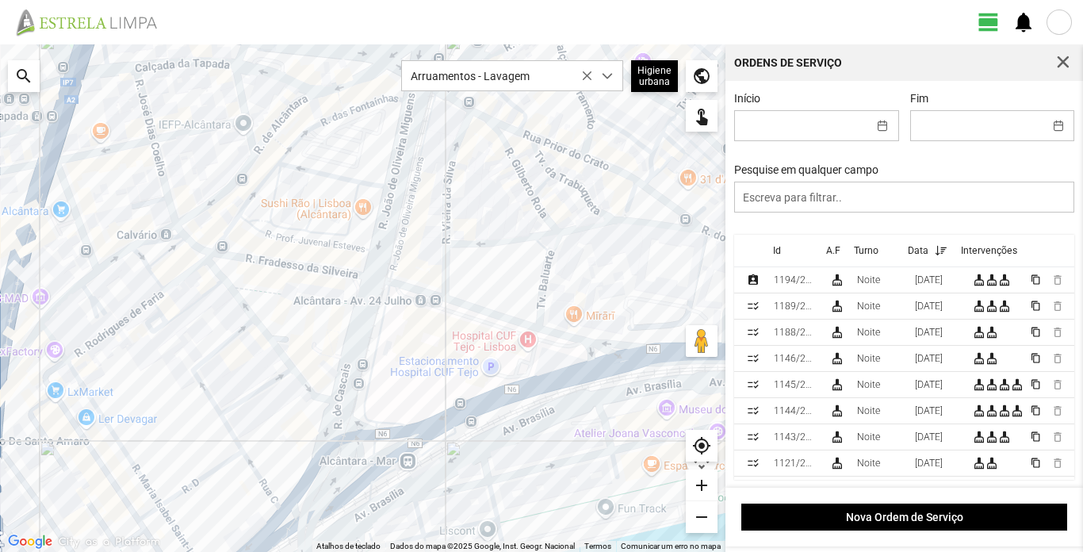
click at [1062, 21] on div at bounding box center [1058, 22] width 25 height 25
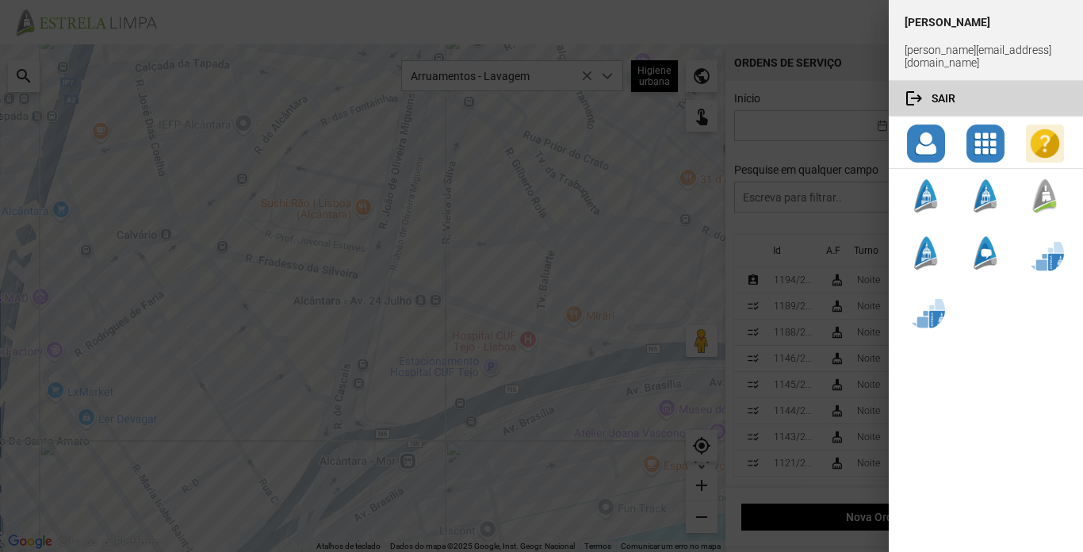
drag, startPoint x: 953, startPoint y: 85, endPoint x: 965, endPoint y: 83, distance: 12.8
click at [954, 86] on button "logout Sair" at bounding box center [985, 98] width 194 height 35
